Goal: Use online tool/utility: Use online tool/utility

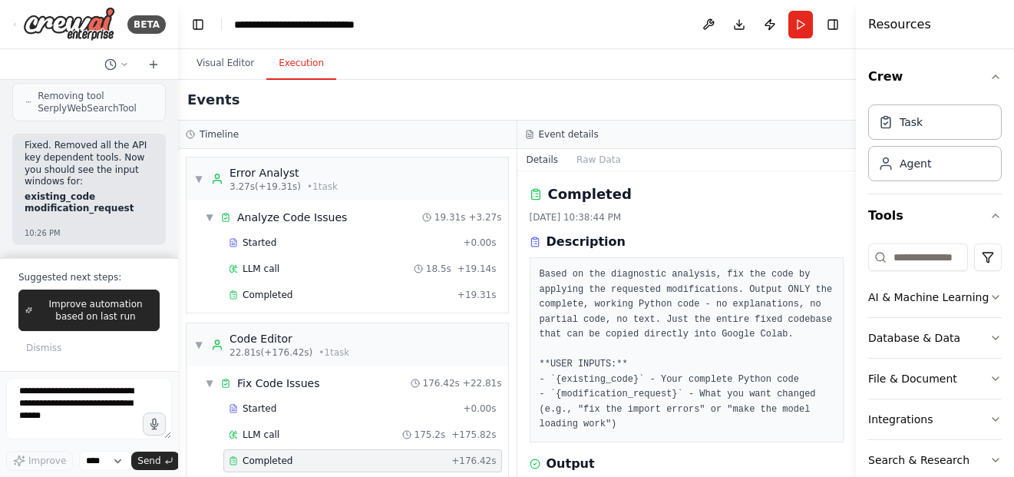
scroll to position [1035, 0]
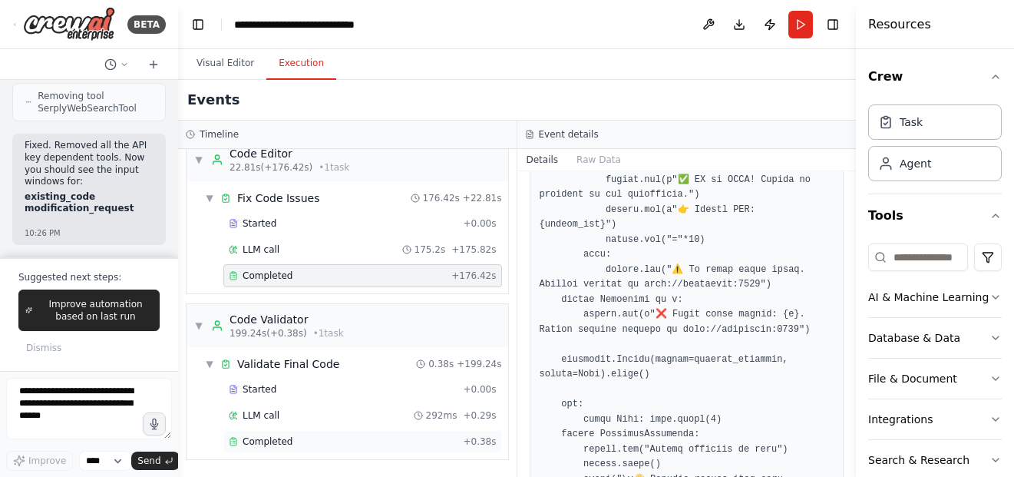
click at [376, 449] on div "Completed + 0.38s" at bounding box center [362, 441] width 279 height 23
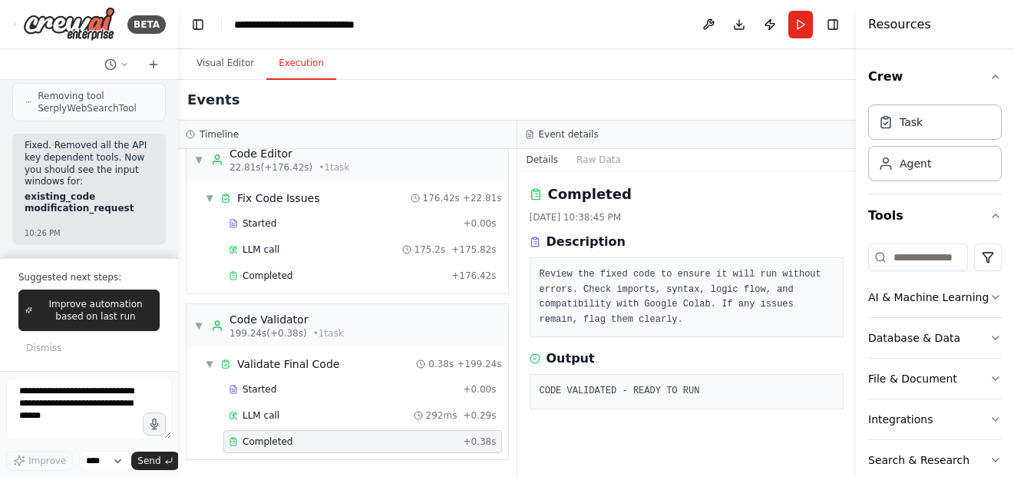
scroll to position [0, 0]
click at [72, 409] on textarea at bounding box center [89, 408] width 166 height 61
click at [331, 415] on div "LLM call 292ms + 0.29s" at bounding box center [363, 415] width 268 height 12
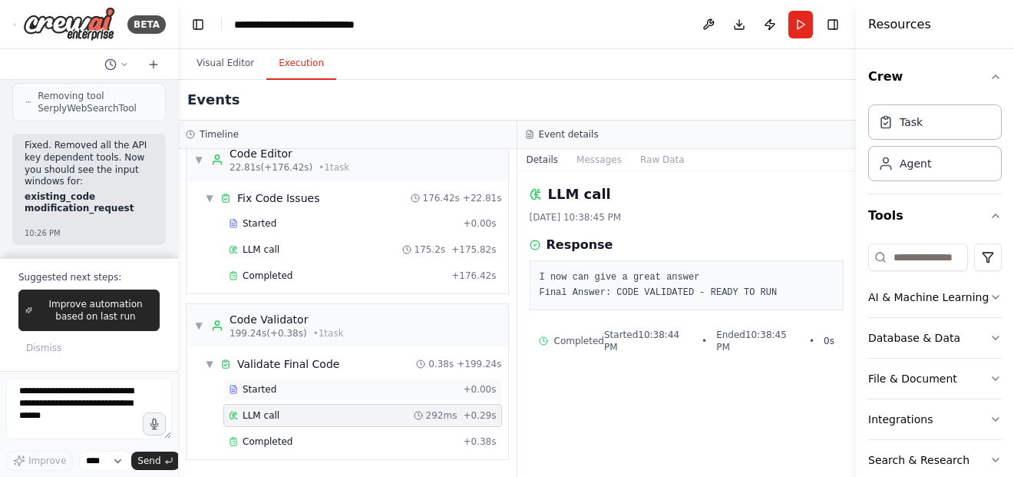
click at [332, 393] on div "Started" at bounding box center [343, 389] width 228 height 12
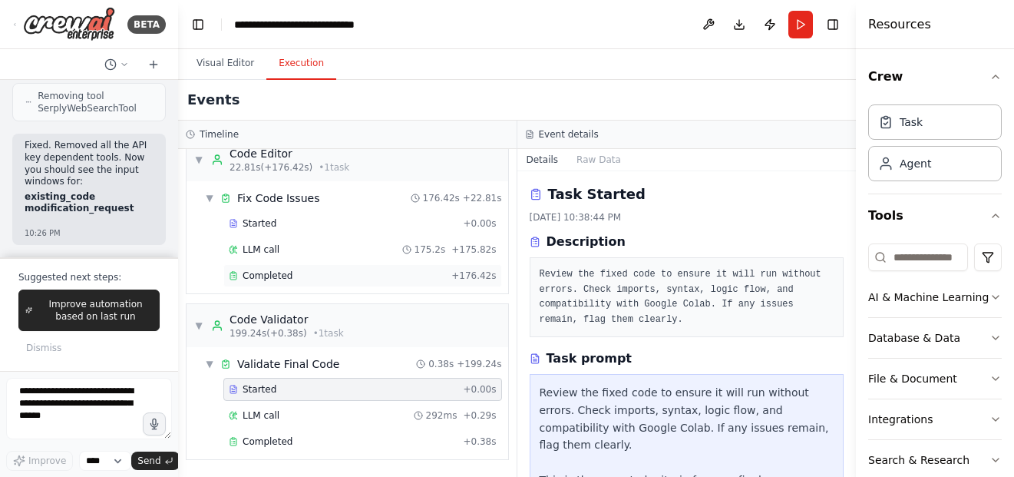
click at [326, 272] on div "Completed" at bounding box center [337, 276] width 217 height 12
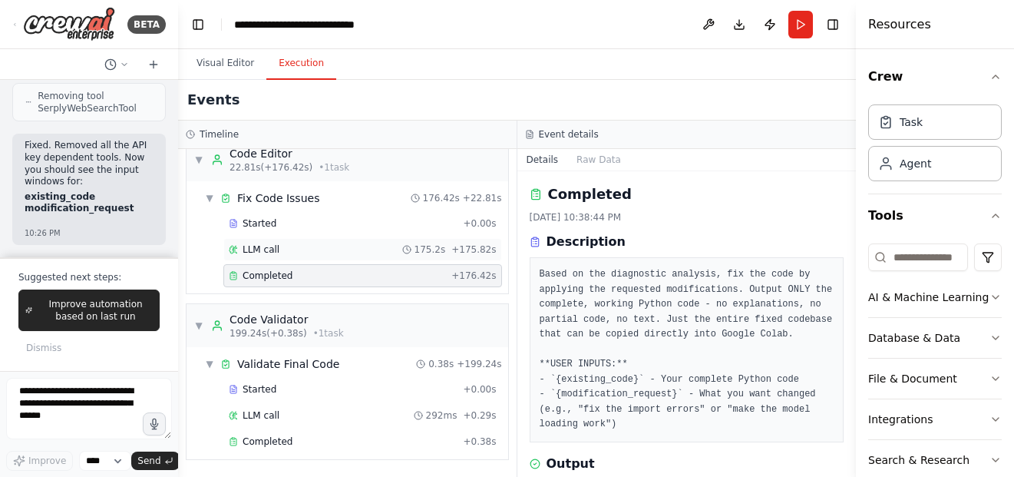
click at [323, 248] on div "LLM call 175.2s + 175.82s" at bounding box center [363, 249] width 268 height 12
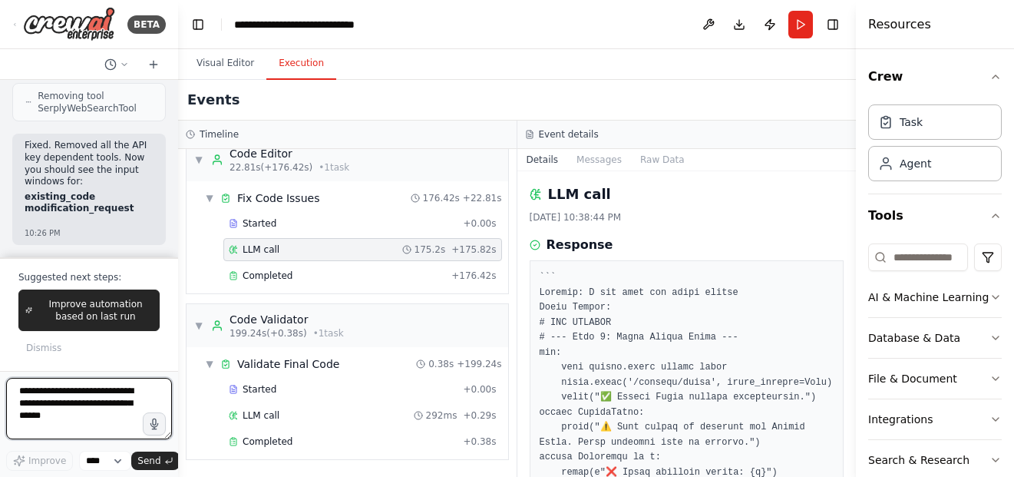
click at [110, 397] on textarea at bounding box center [89, 408] width 166 height 61
type textarea "**********"
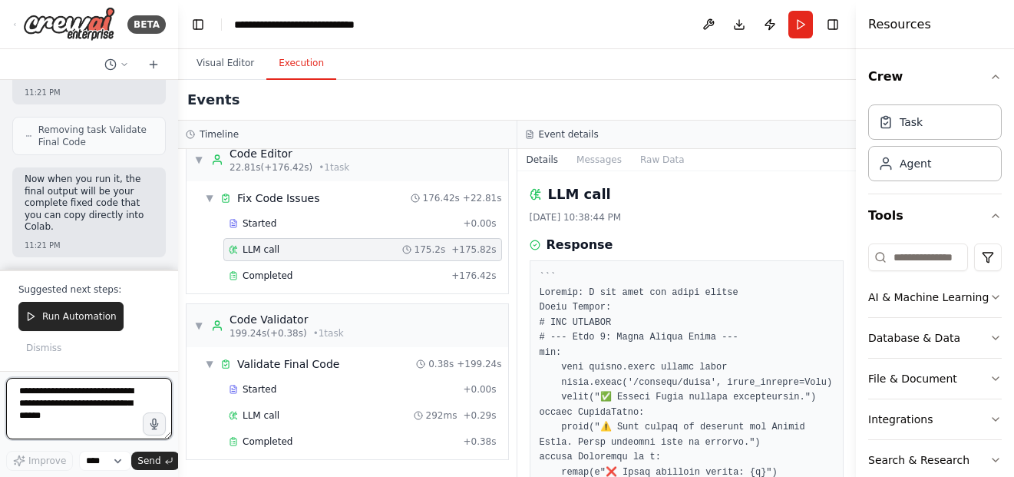
scroll to position [108, 0]
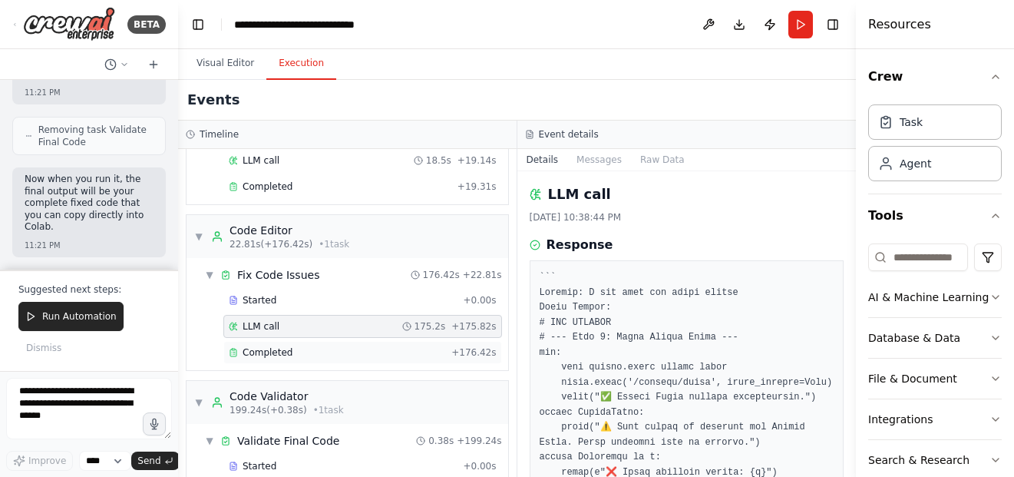
click at [294, 355] on div "Completed" at bounding box center [337, 352] width 217 height 12
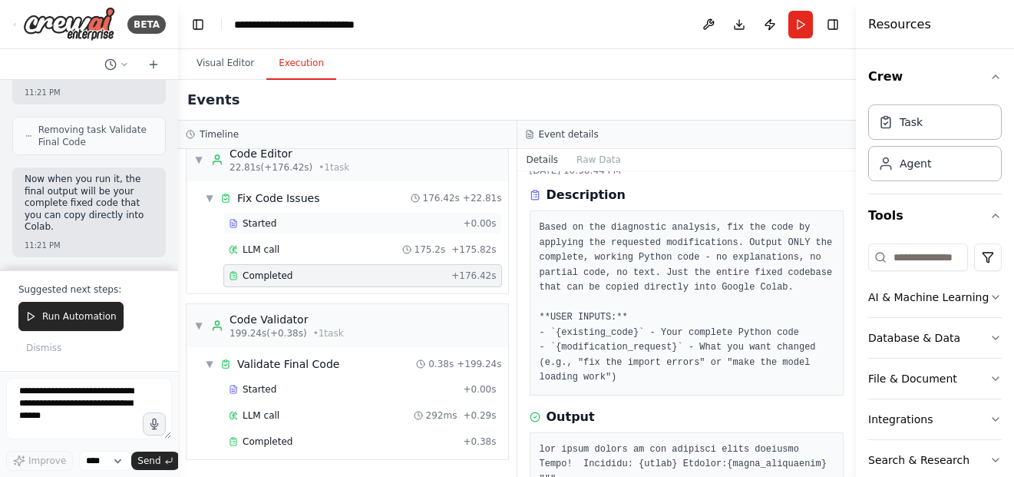
scroll to position [37, 0]
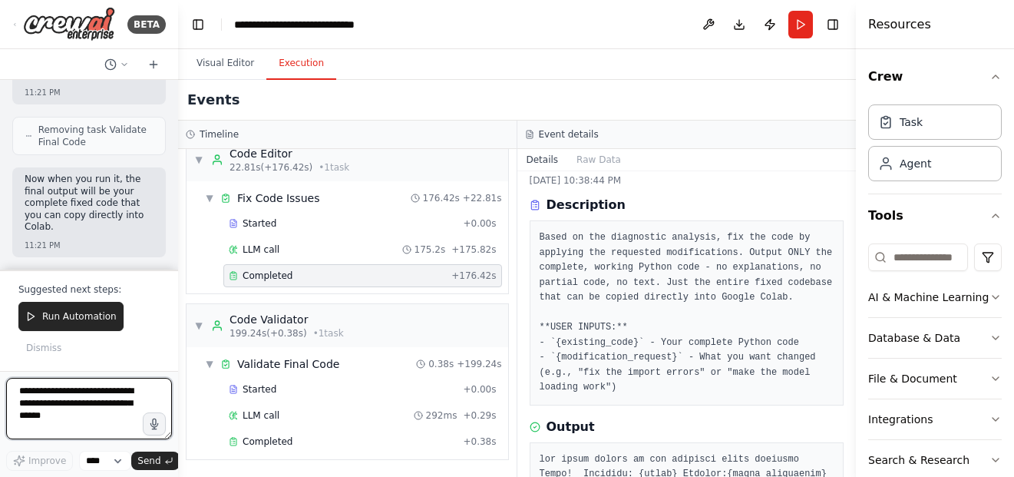
click at [99, 399] on textarea at bounding box center [89, 408] width 166 height 61
type textarea "**********"
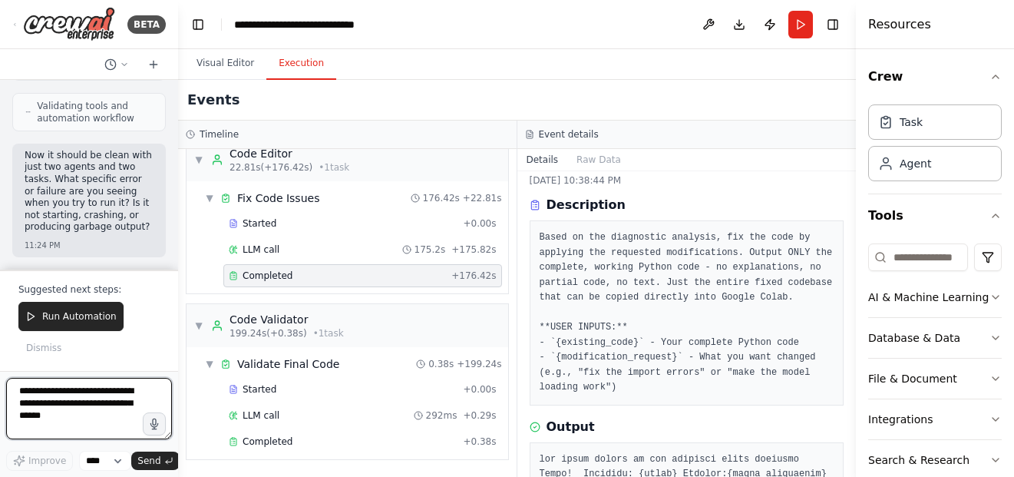
scroll to position [138462, 0]
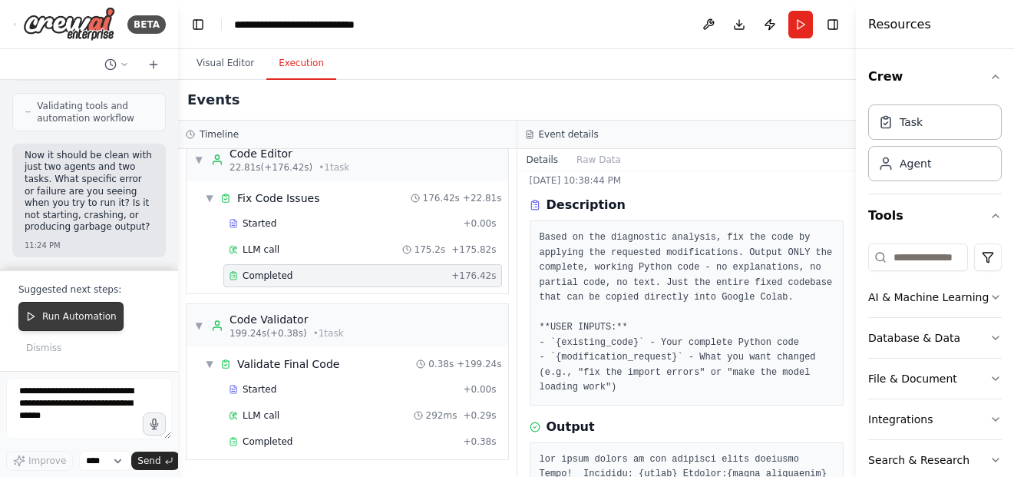
click at [92, 323] on button "Run Automation" at bounding box center [70, 316] width 105 height 29
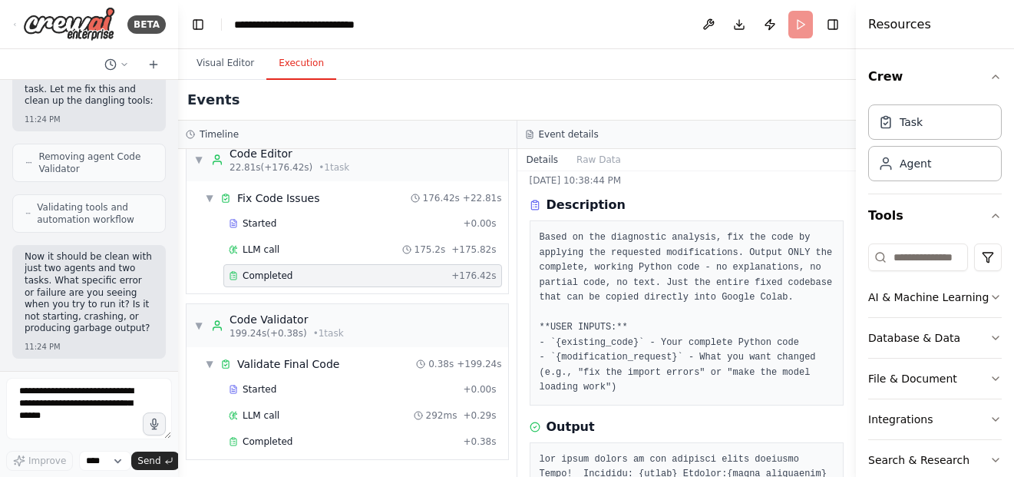
scroll to position [138361, 0]
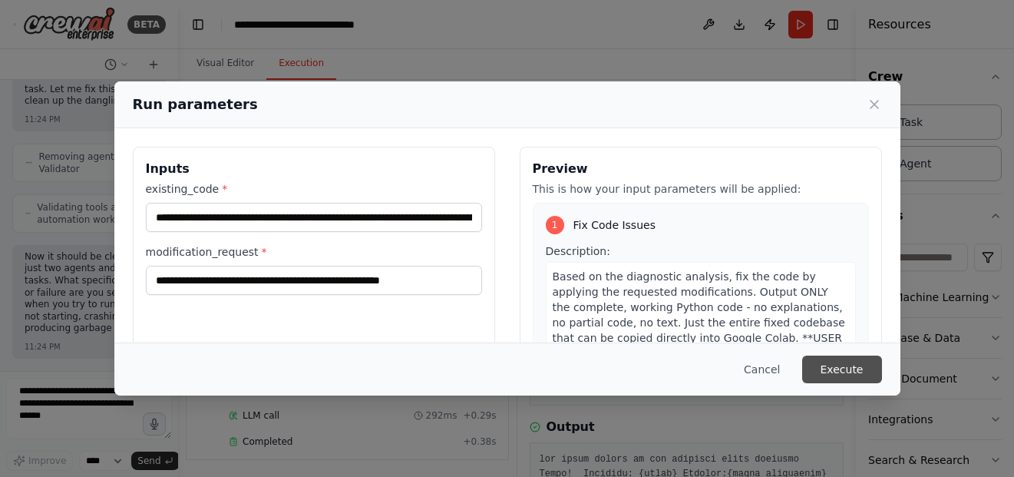
click at [865, 371] on button "Execute" at bounding box center [842, 370] width 80 height 28
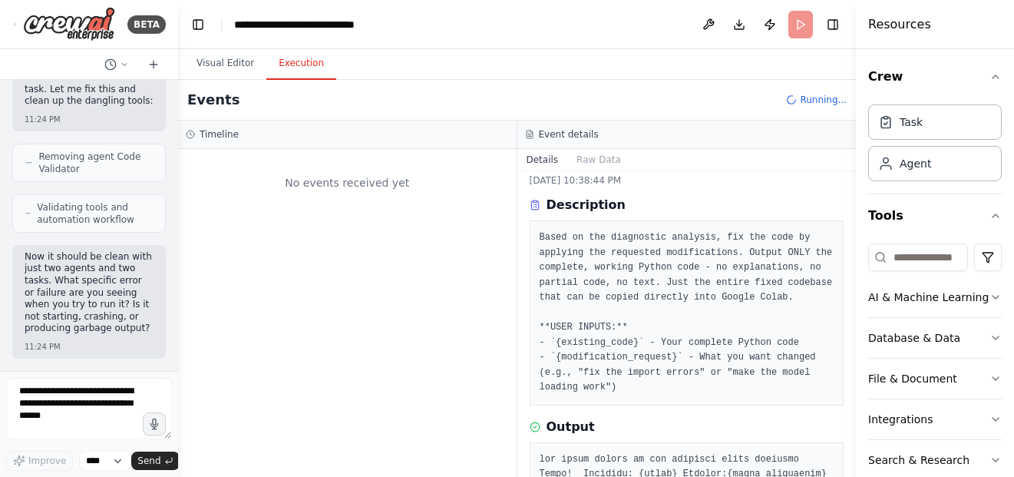
scroll to position [0, 0]
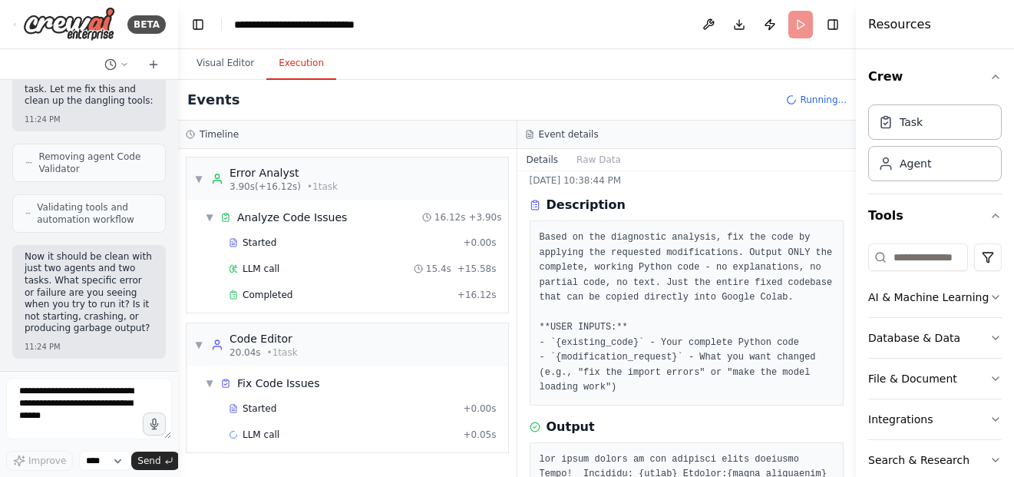
click at [511, 173] on div "▼ Error Analyst 3.90s (+16.12s) • 1 task ▼ Analyze Code Issues 16.12s + 3.90s S…" at bounding box center [347, 313] width 339 height 328
click at [179, 183] on div "▼ Error Analyst 3.90s (+16.12s) • 1 task ▼ Analyze Code Issues 16.12s + 3.90s S…" at bounding box center [347, 313] width 339 height 328
